Goal: Information Seeking & Learning: Learn about a topic

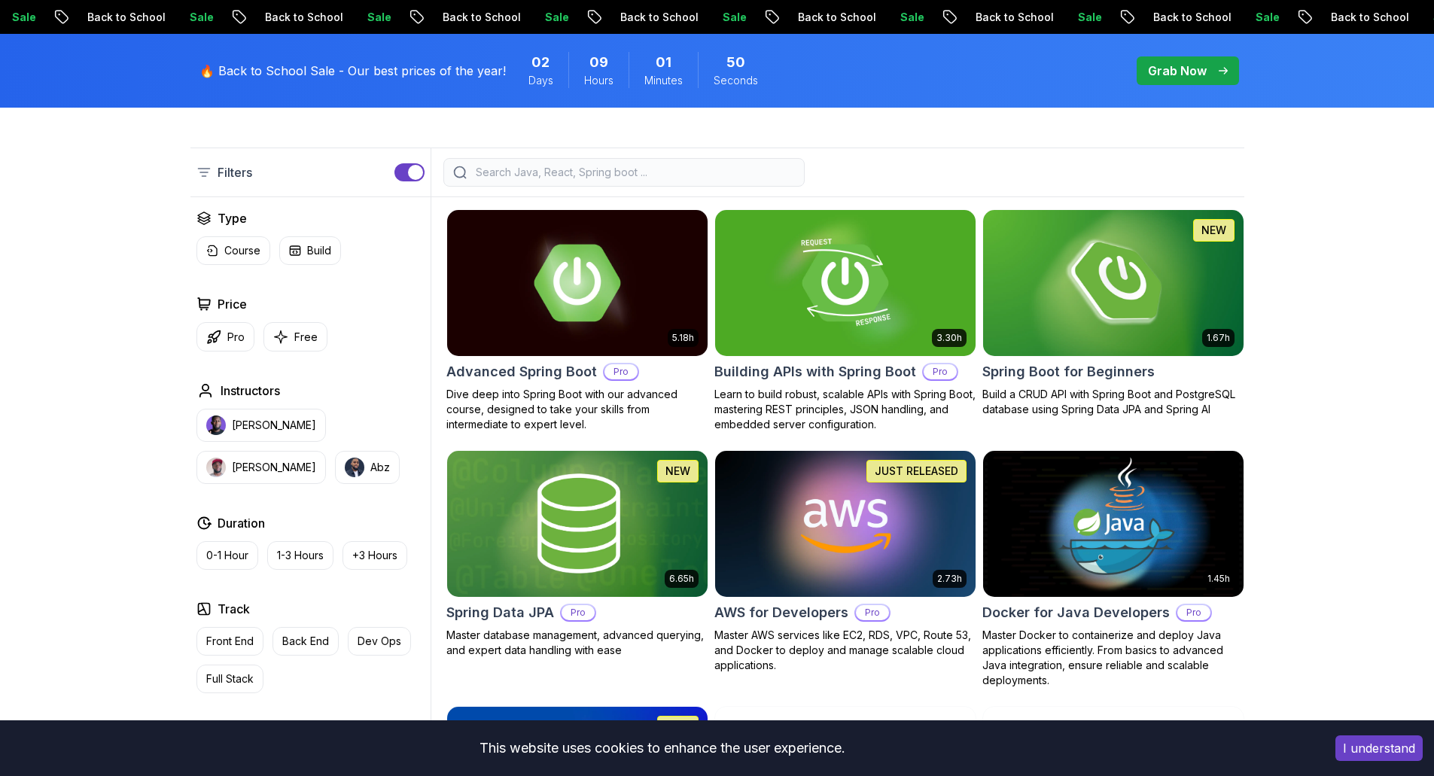
scroll to position [376, 0]
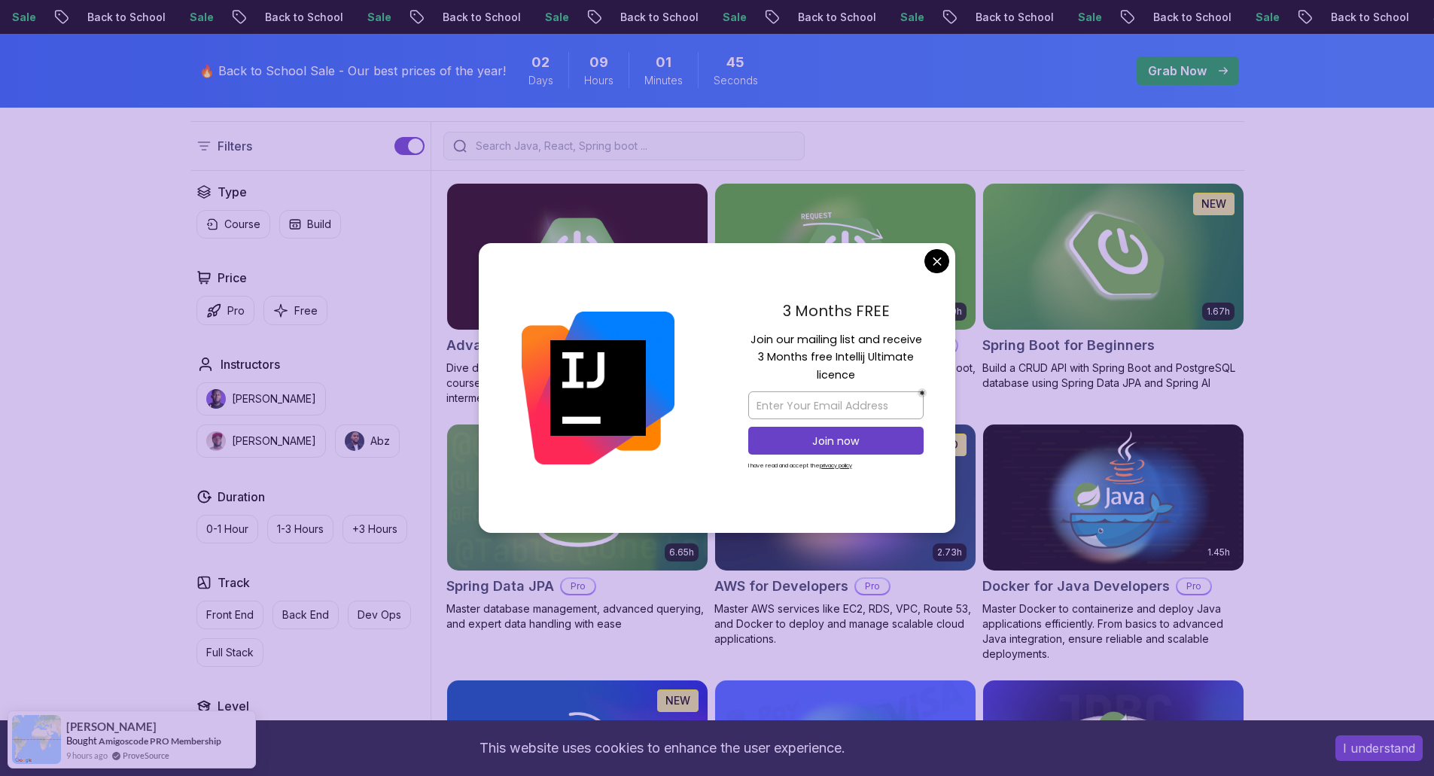
click at [1135, 263] on img at bounding box center [1112, 256] width 273 height 153
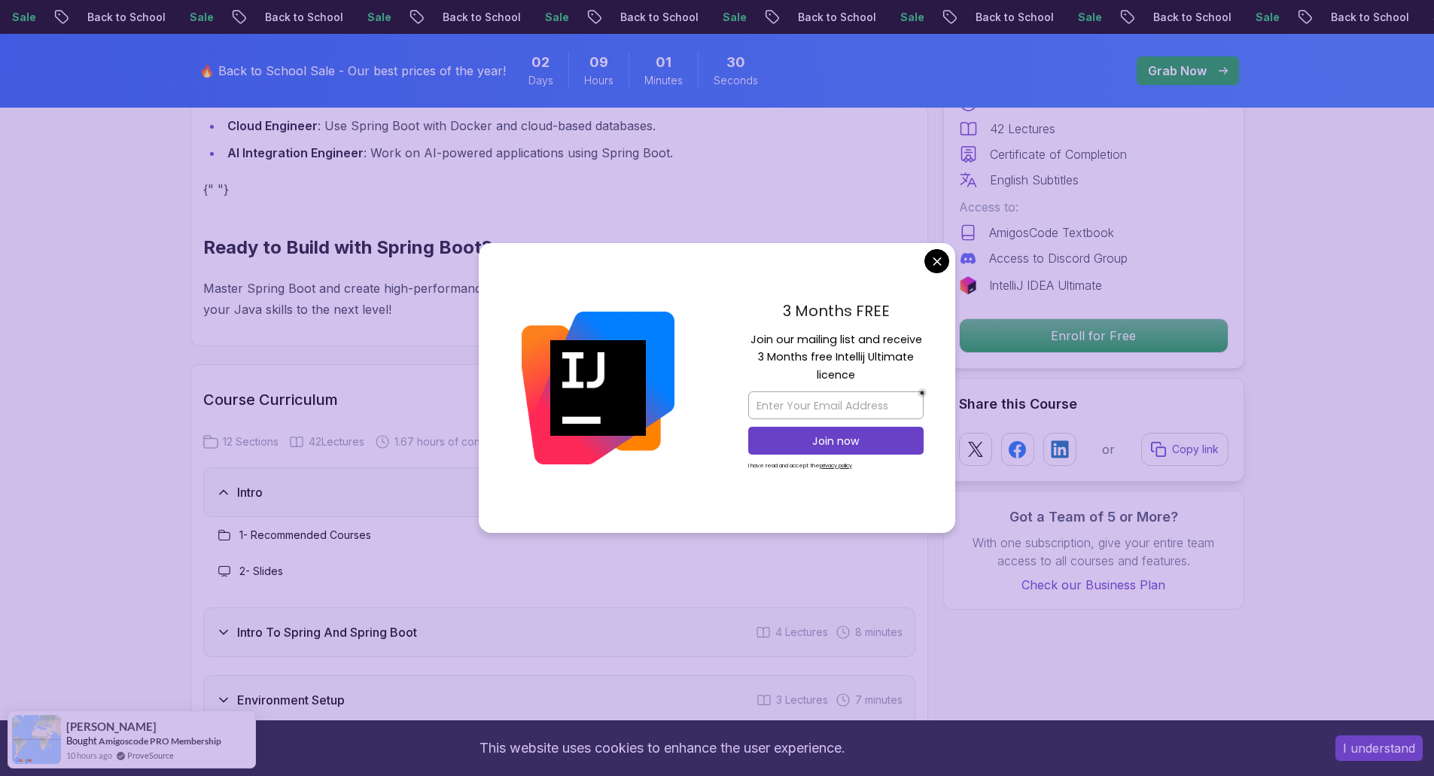
scroll to position [1656, 0]
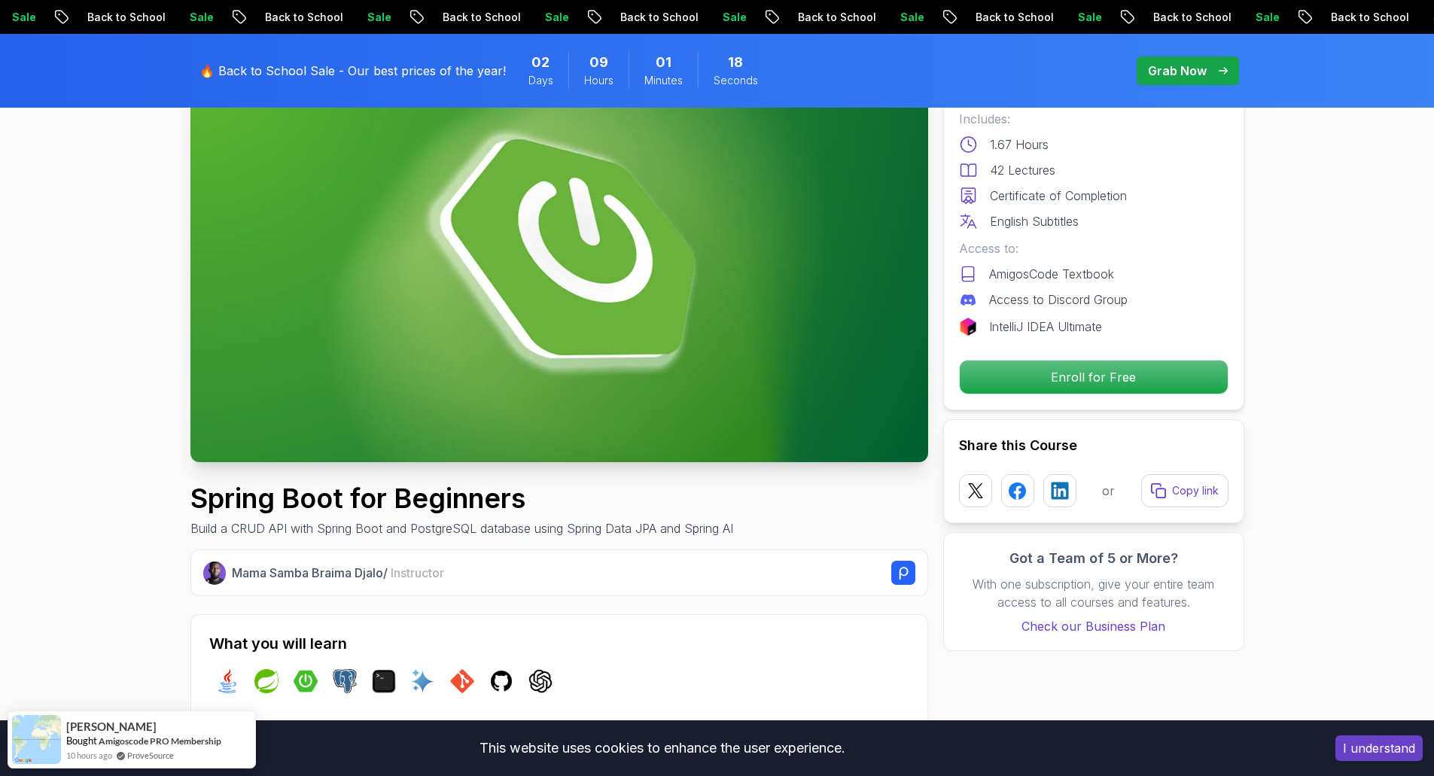
scroll to position [0, 0]
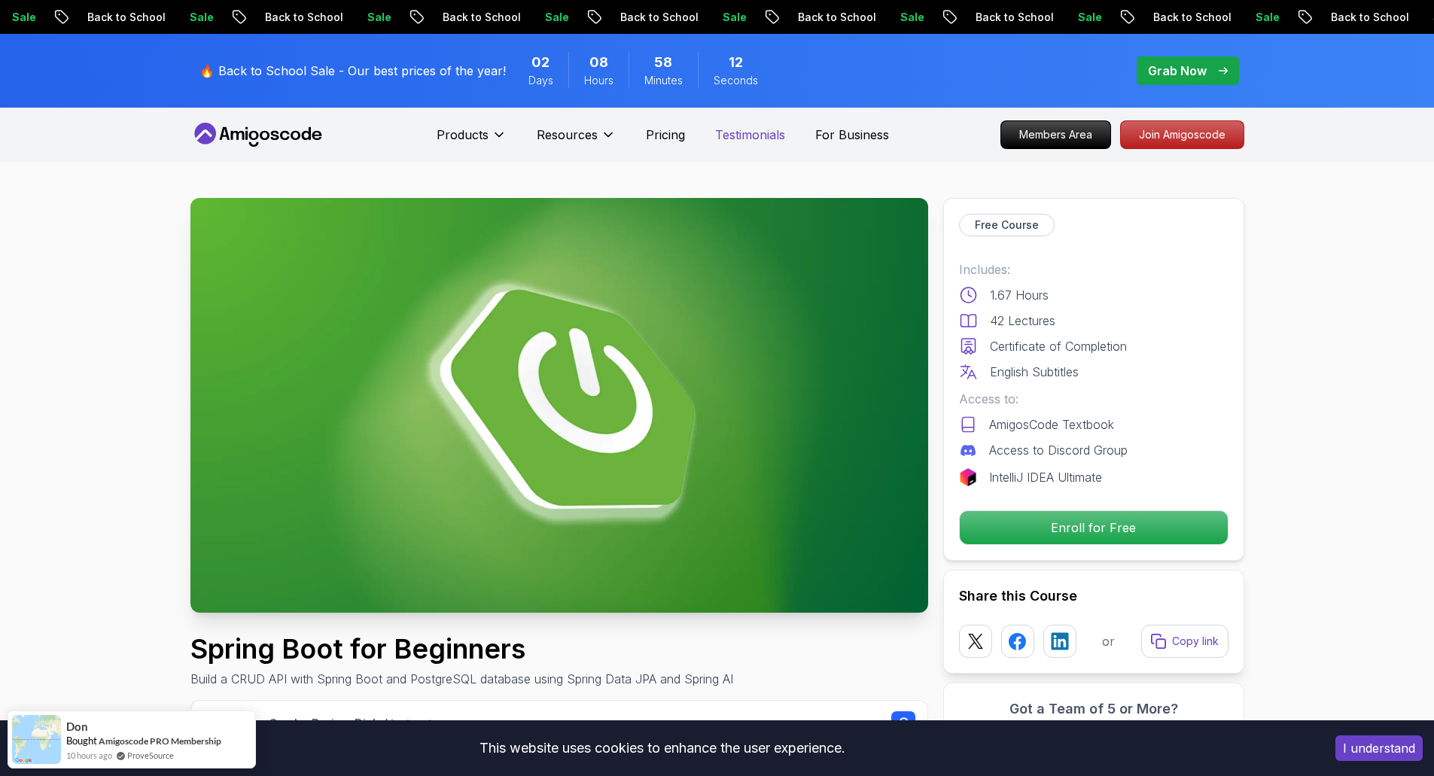
click at [768, 134] on p "Testimonials" at bounding box center [750, 135] width 70 height 18
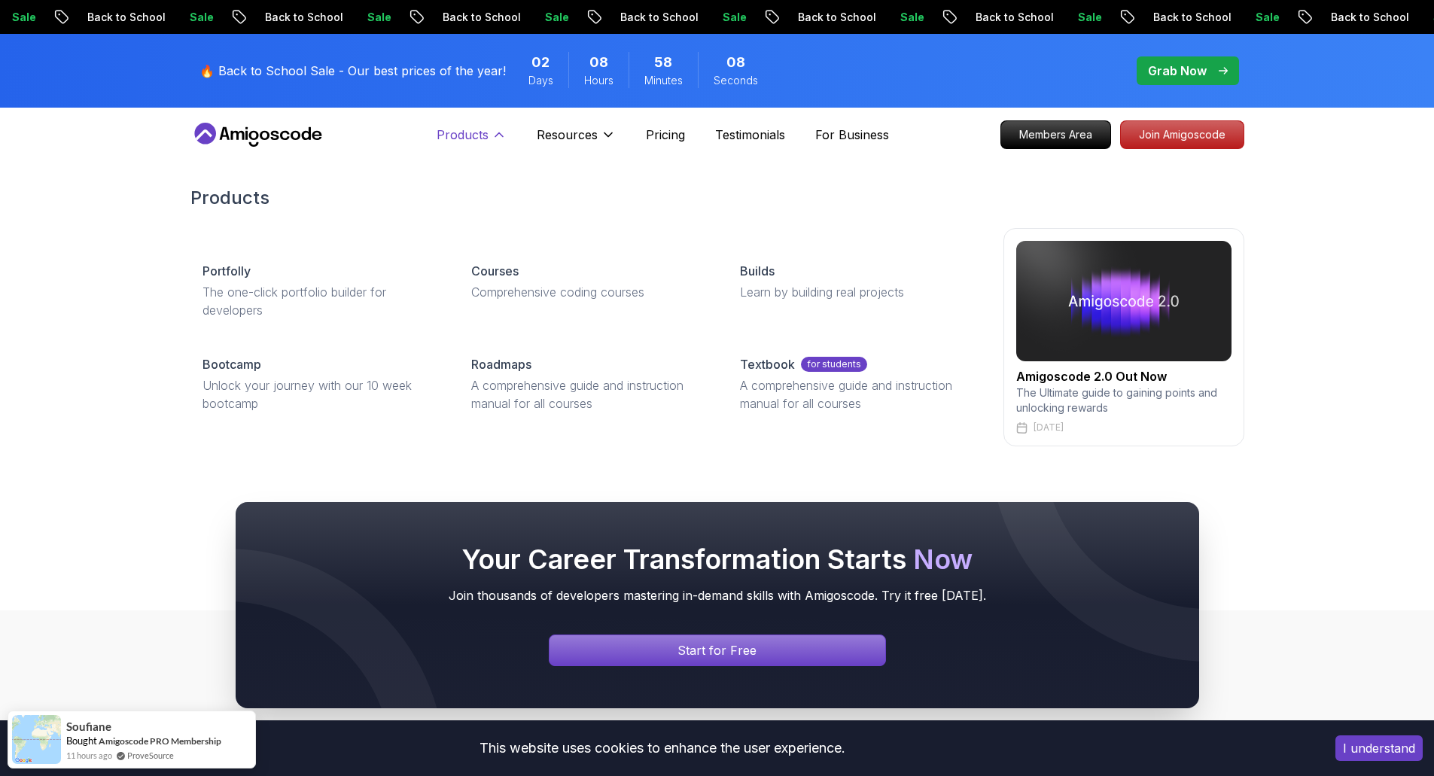
click at [466, 141] on p "Products" at bounding box center [463, 135] width 52 height 18
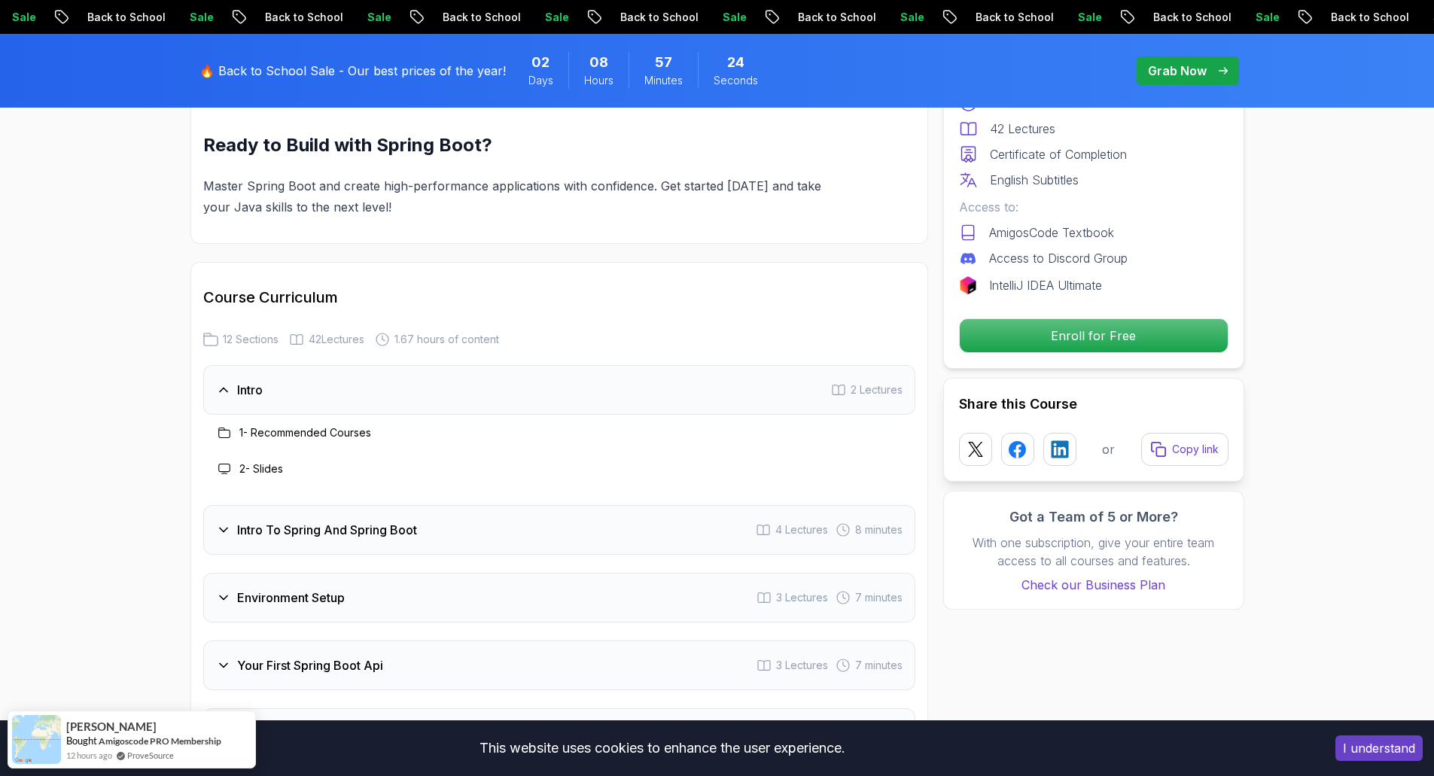
scroll to position [1807, 0]
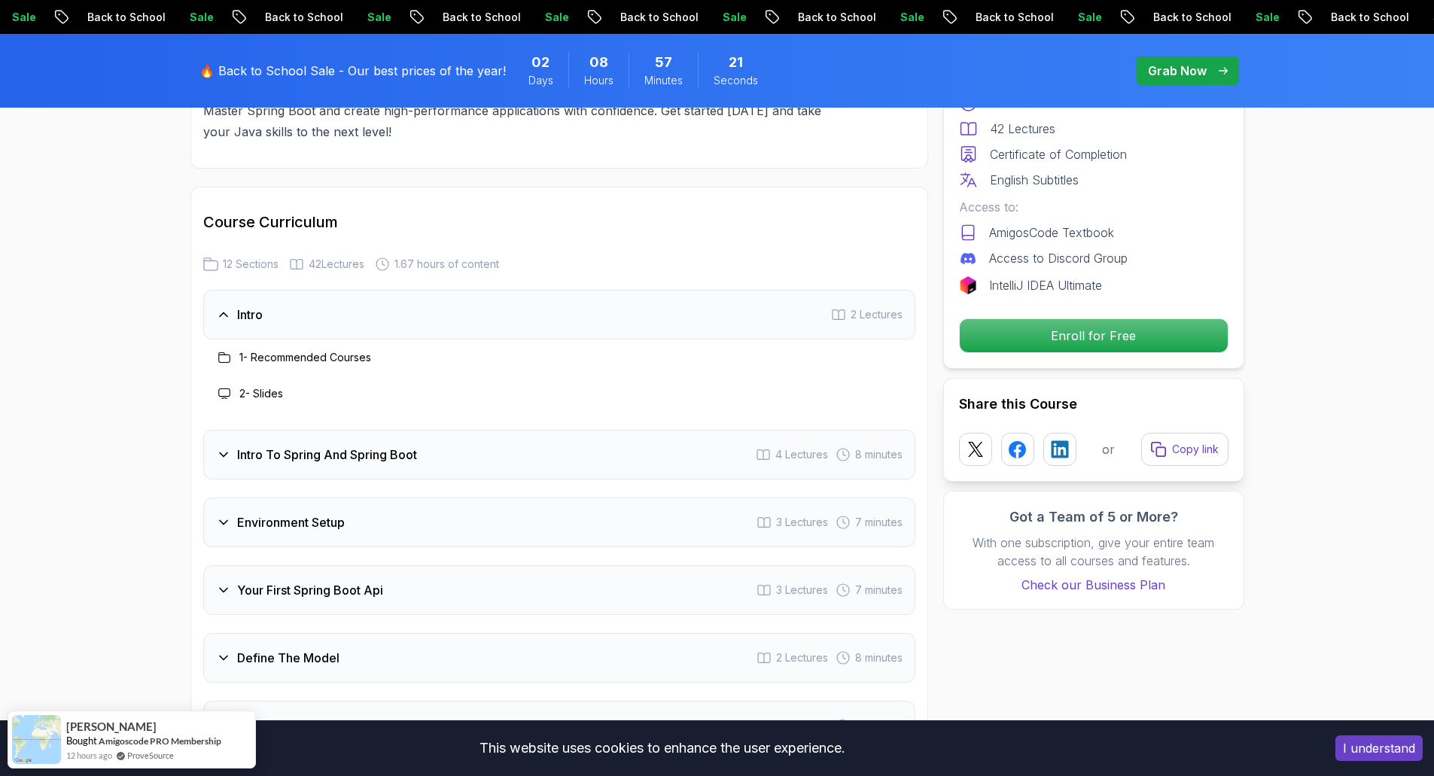
click at [224, 453] on icon at bounding box center [224, 455] width 8 height 4
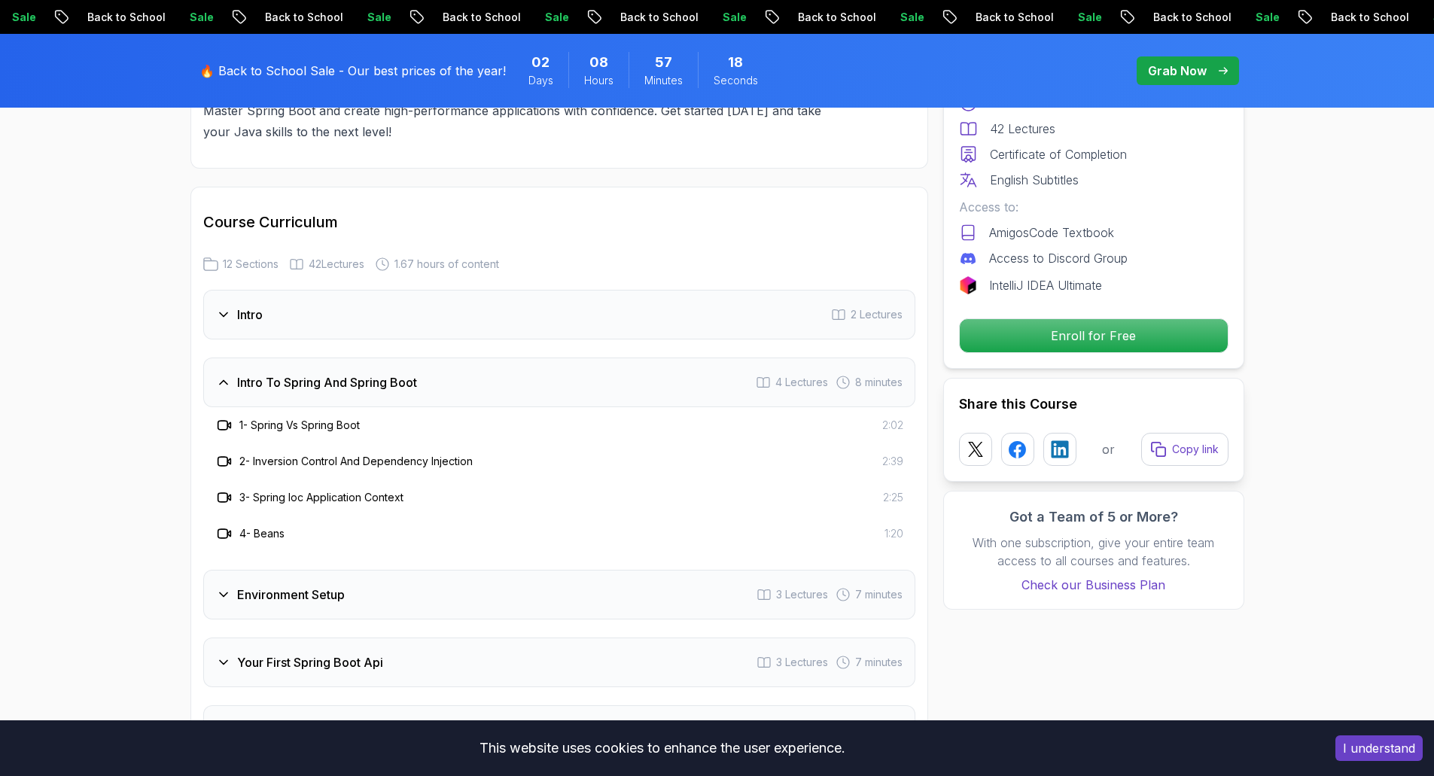
click at [229, 375] on icon at bounding box center [223, 382] width 15 height 15
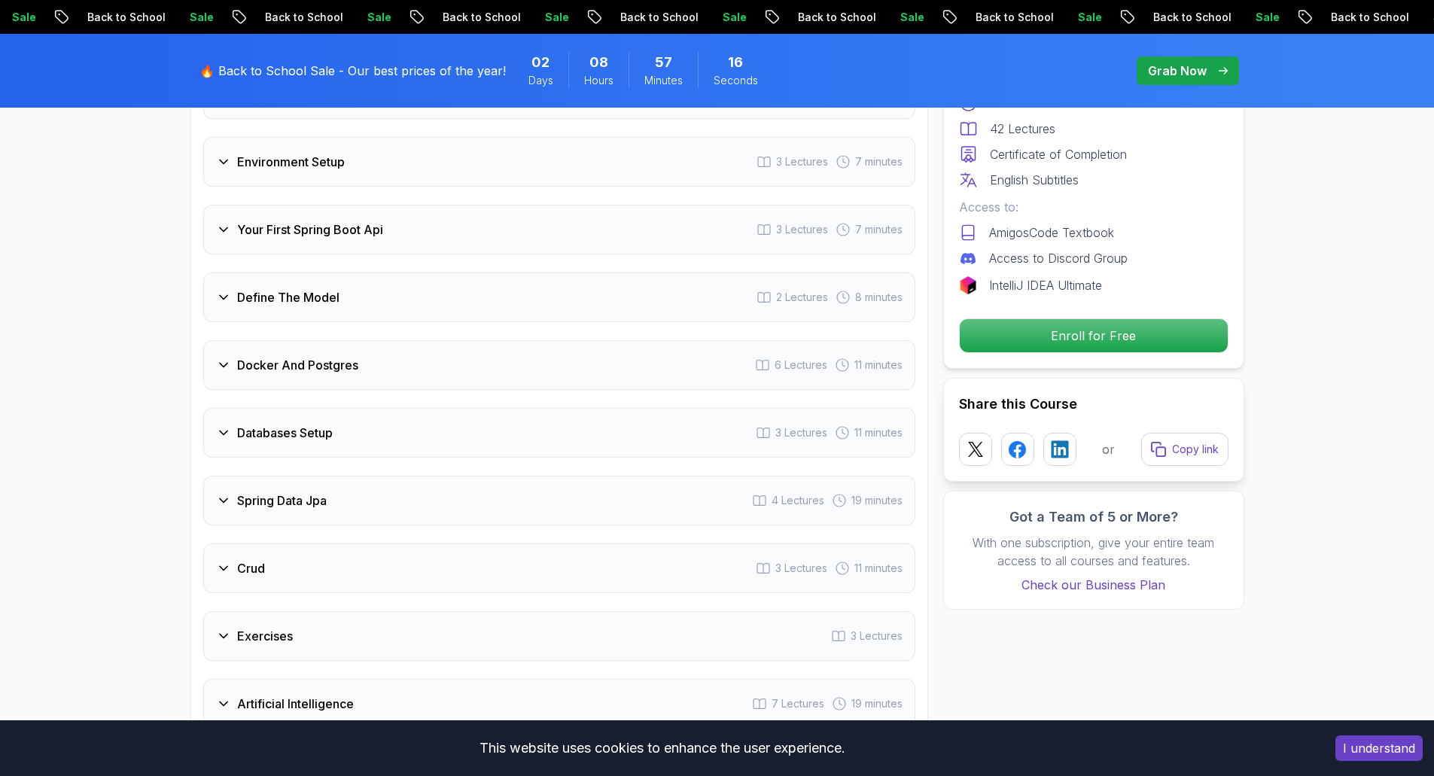
scroll to position [2183, 0]
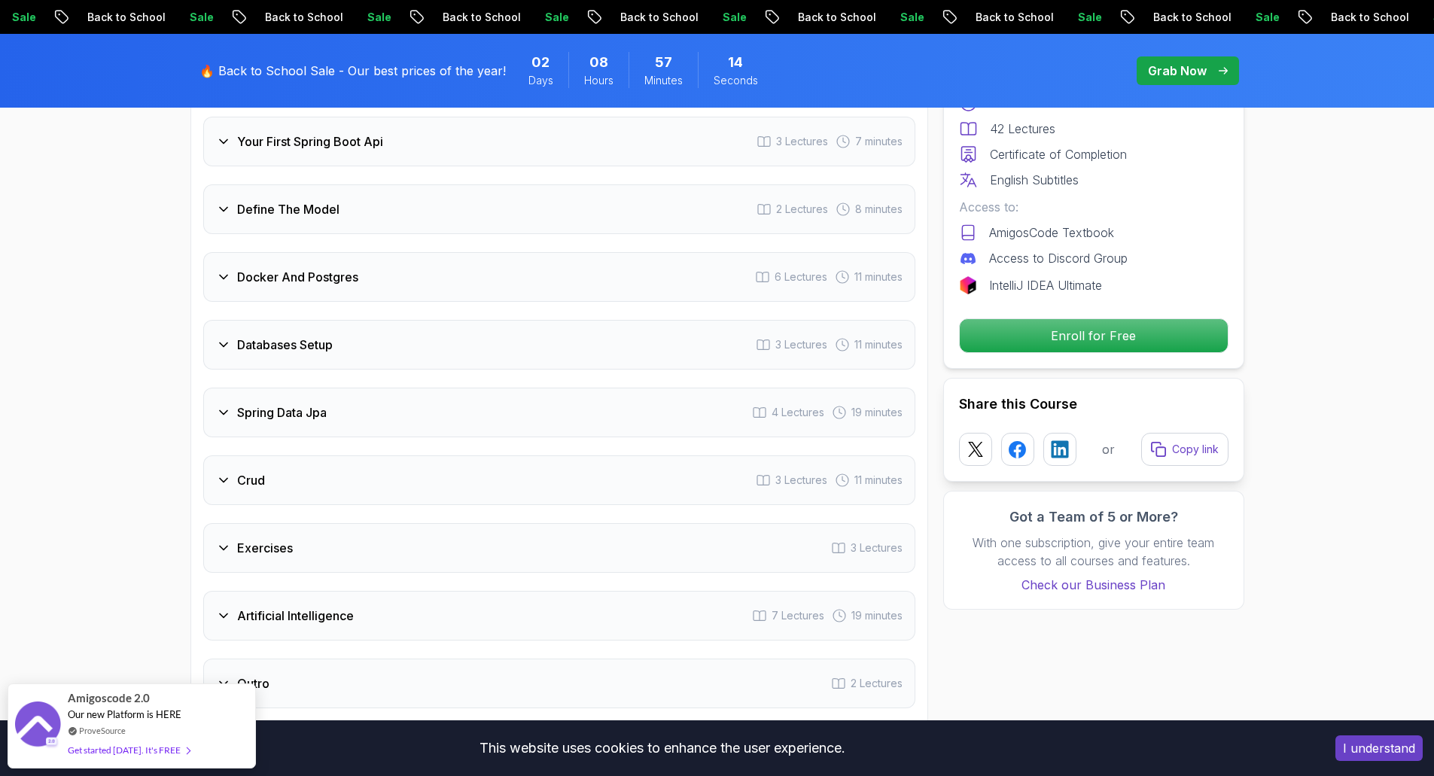
click at [224, 276] on icon at bounding box center [224, 278] width 8 height 4
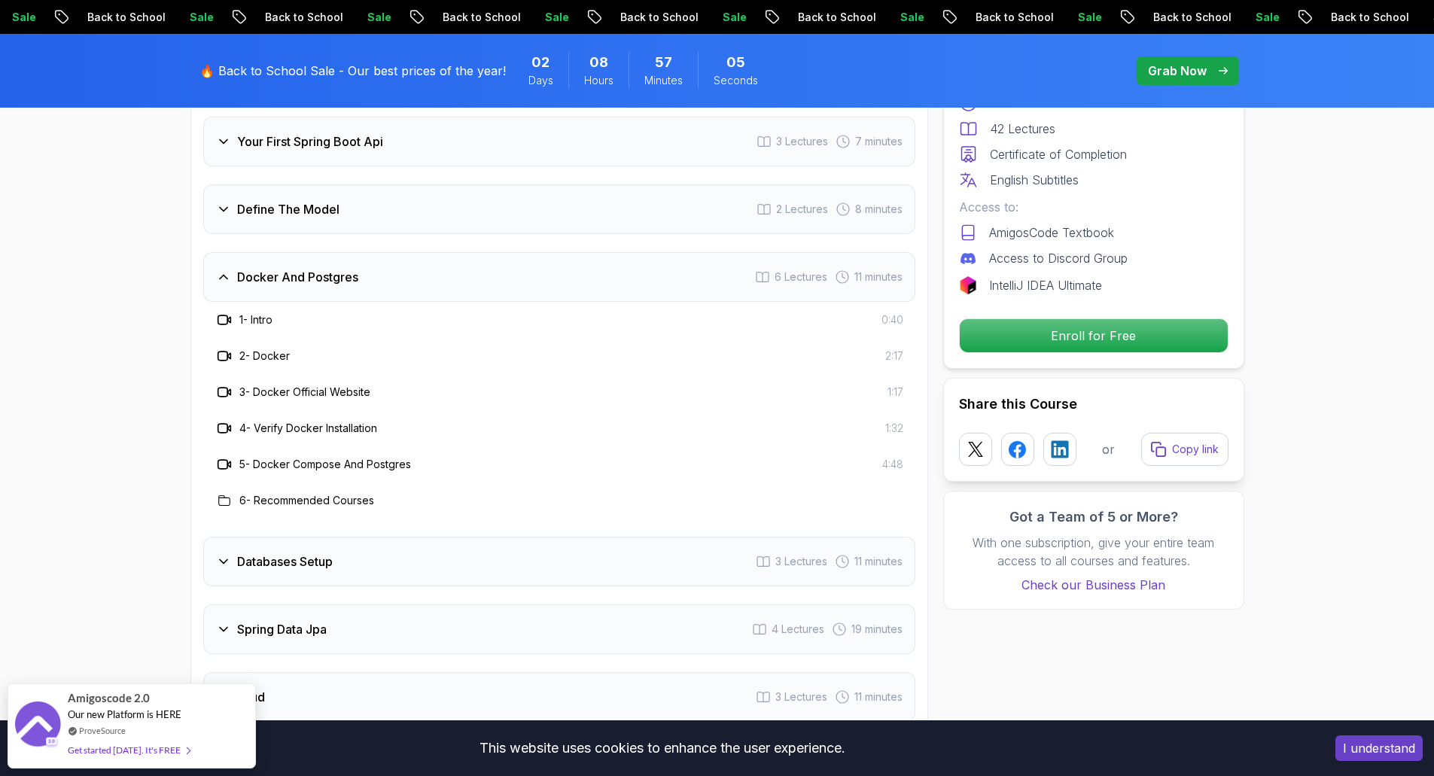
click at [226, 270] on icon at bounding box center [223, 277] width 15 height 15
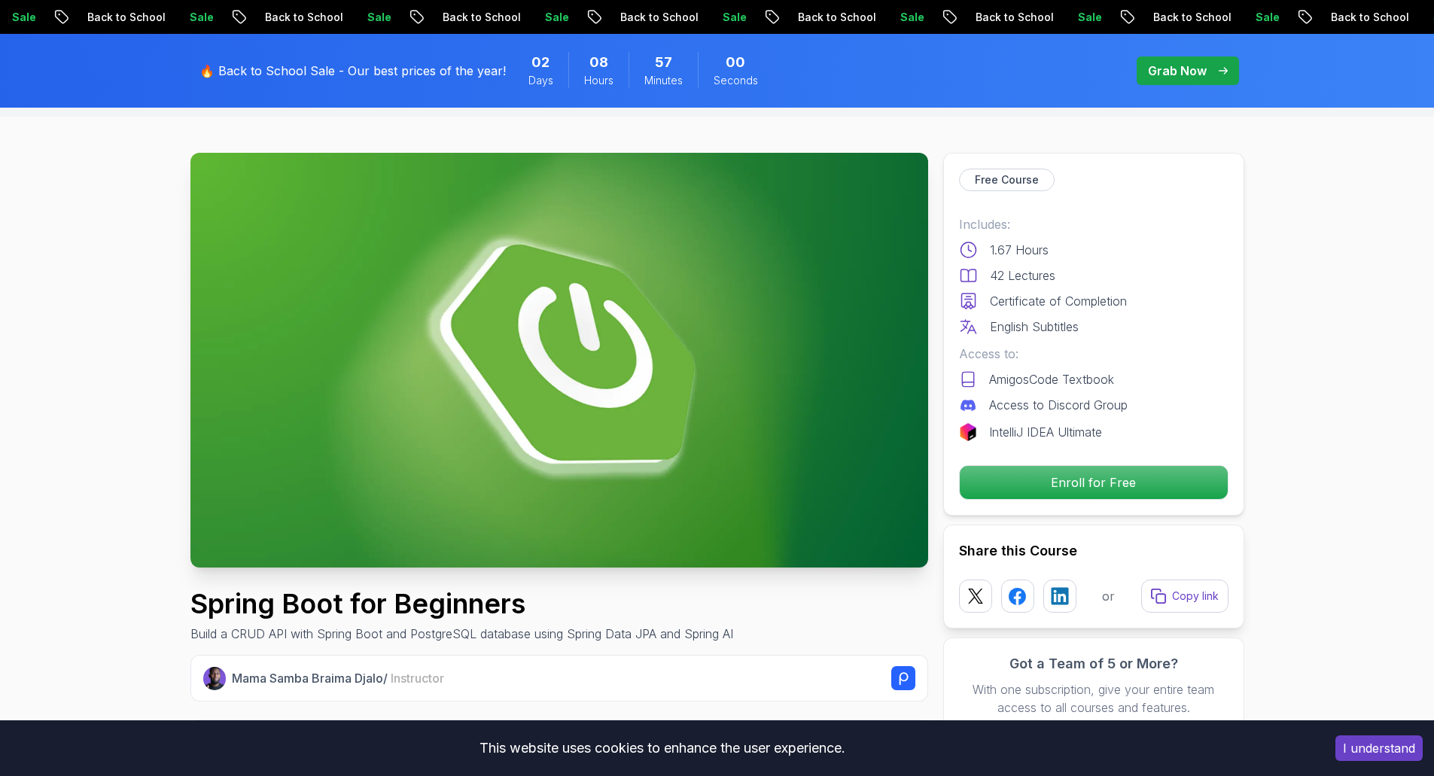
scroll to position [0, 0]
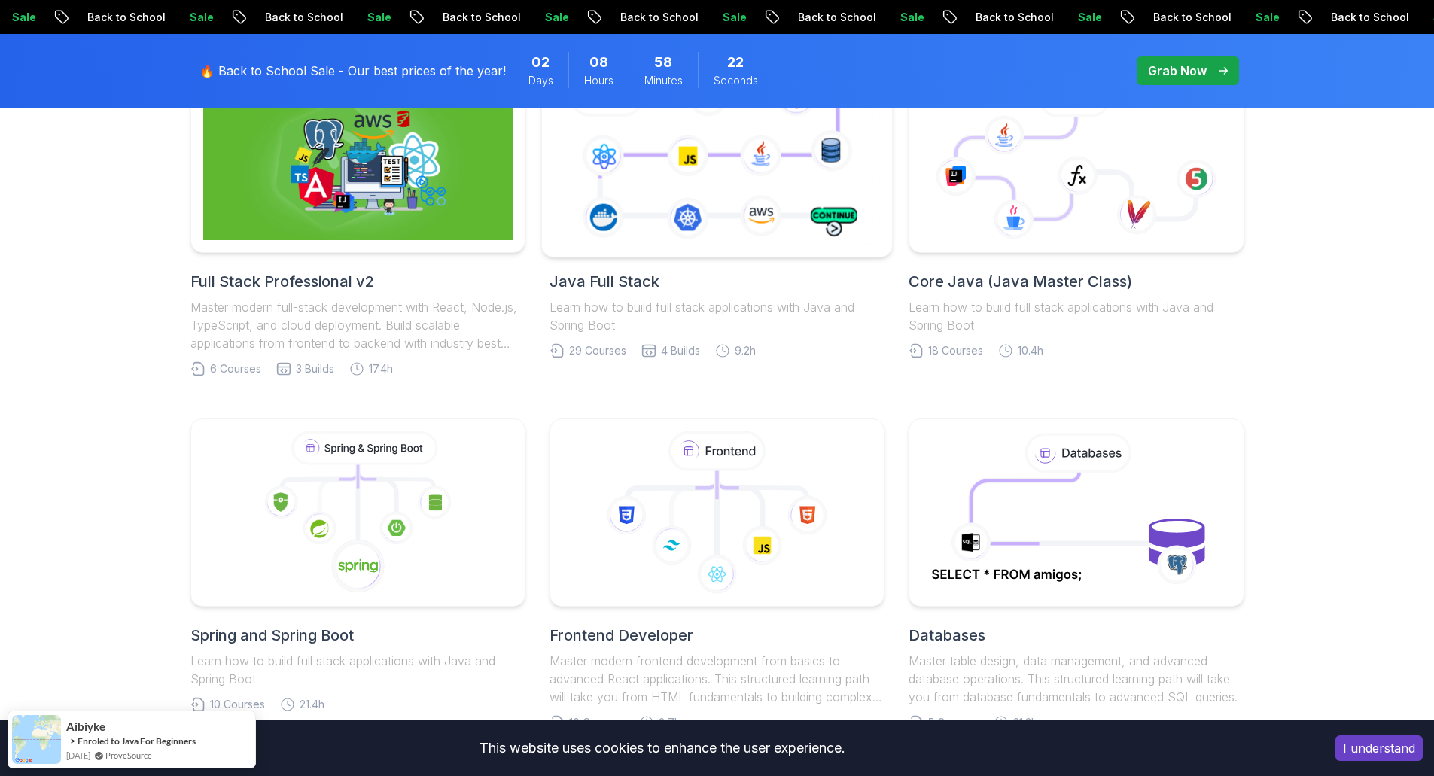
scroll to position [301, 0]
